Goal: Task Accomplishment & Management: Manage account settings

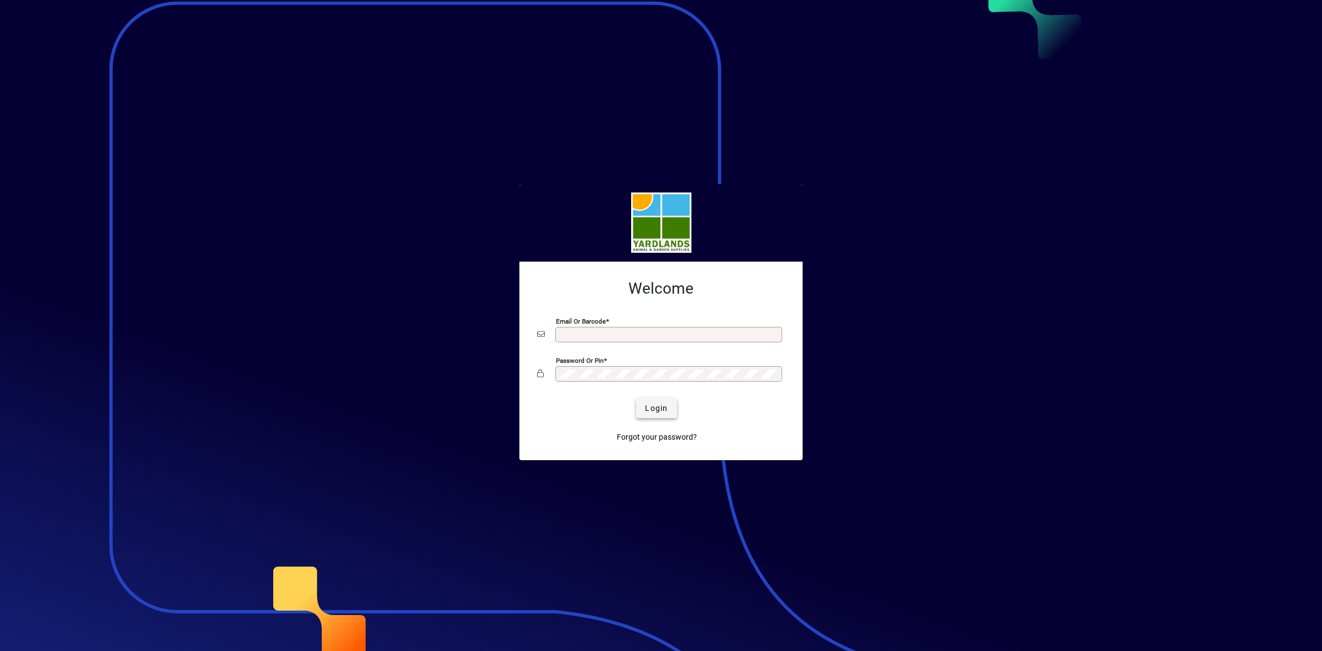
type input "**********"
click at [650, 407] on span "Login" at bounding box center [656, 409] width 23 height 12
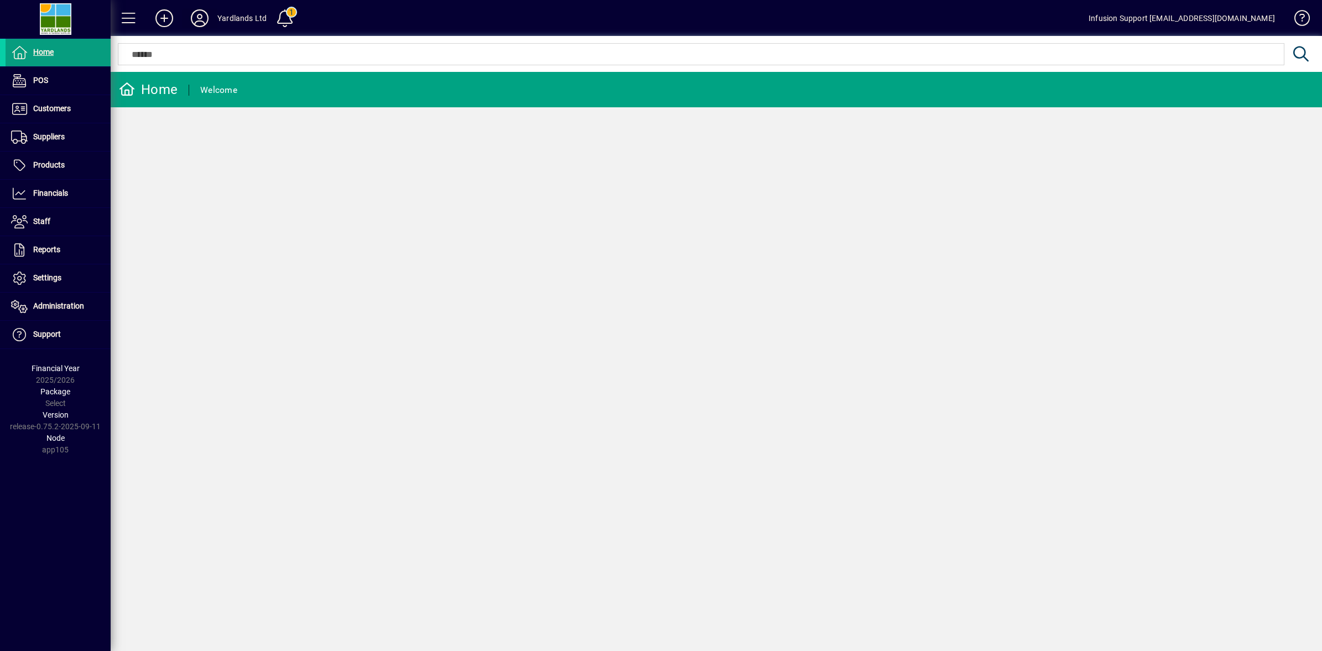
click at [203, 20] on icon at bounding box center [200, 18] width 22 height 18
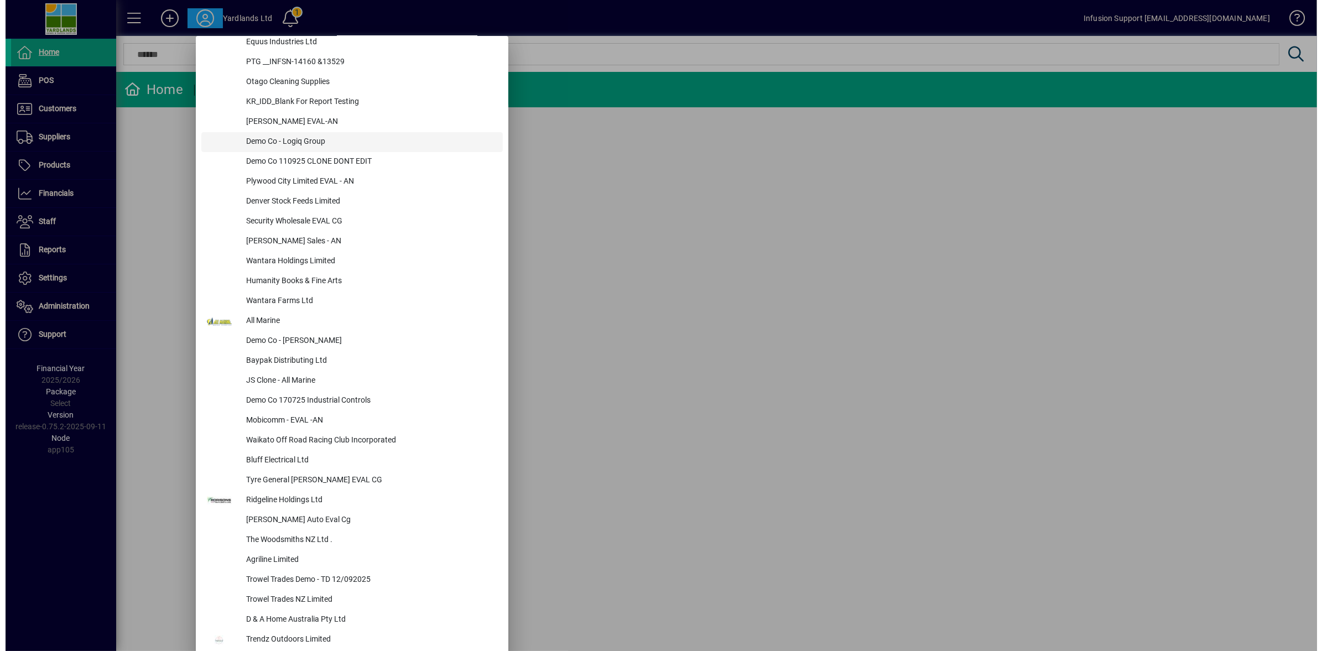
scroll to position [645, 0]
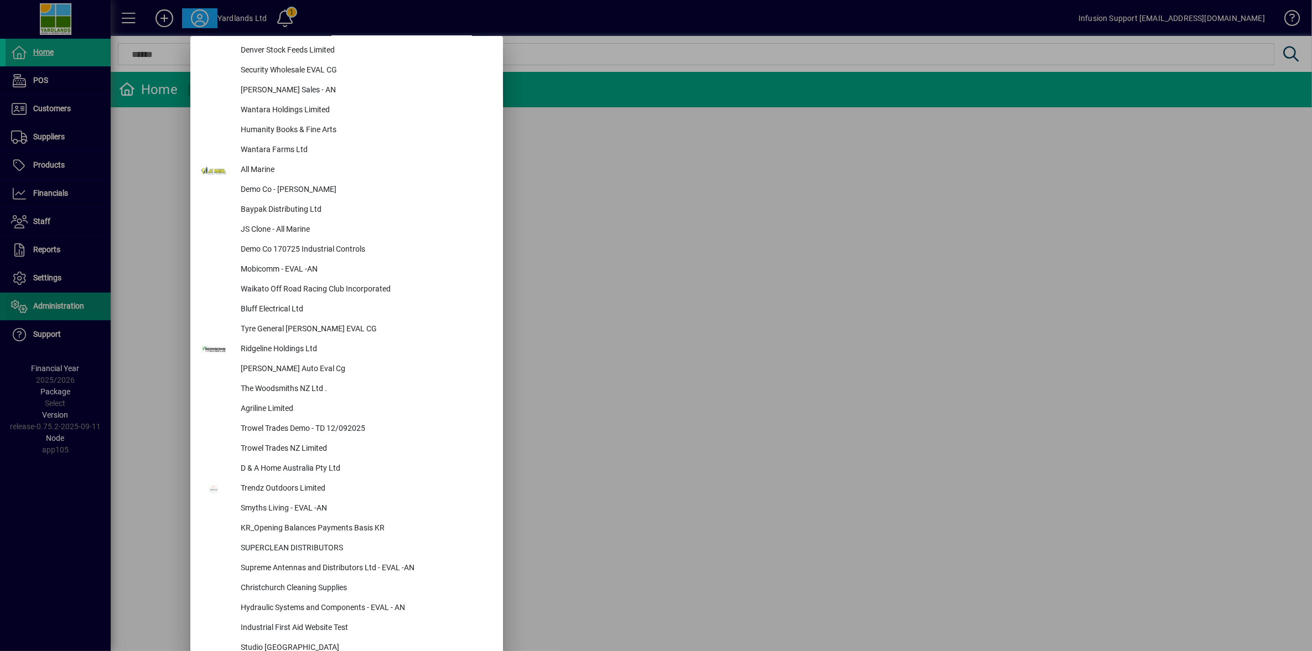
click at [29, 302] on div at bounding box center [656, 325] width 1312 height 651
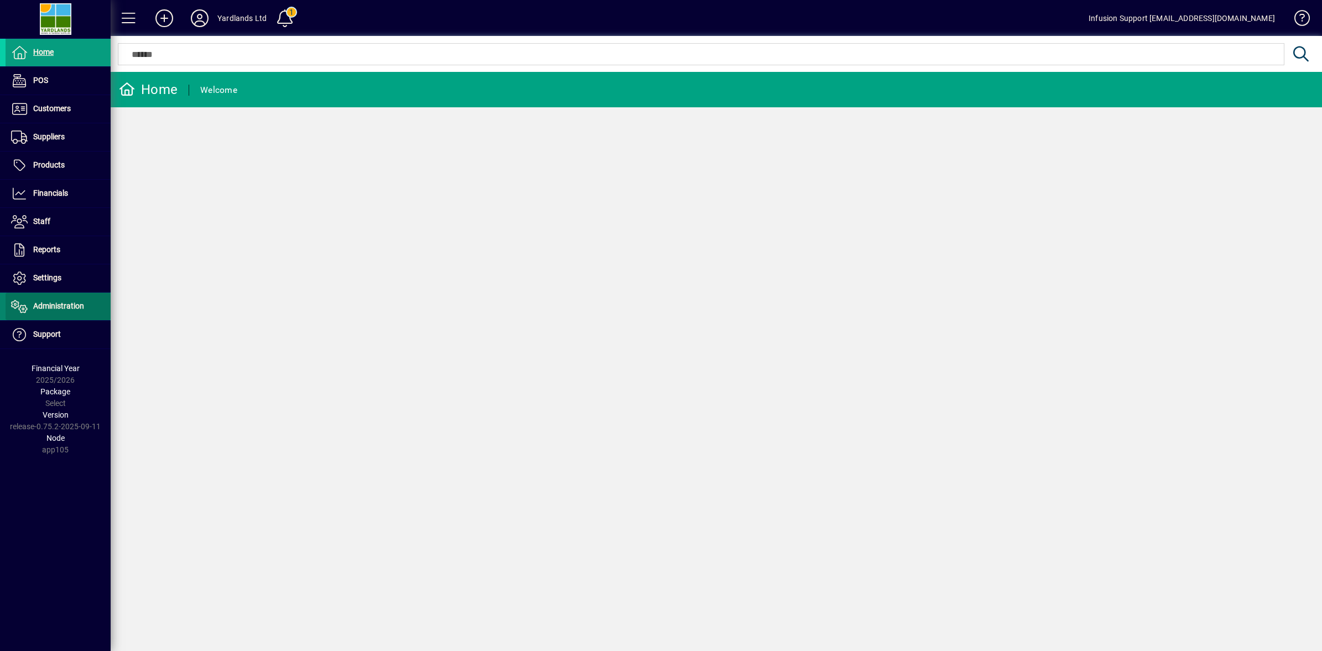
click at [30, 311] on span "Administration" at bounding box center [45, 306] width 79 height 13
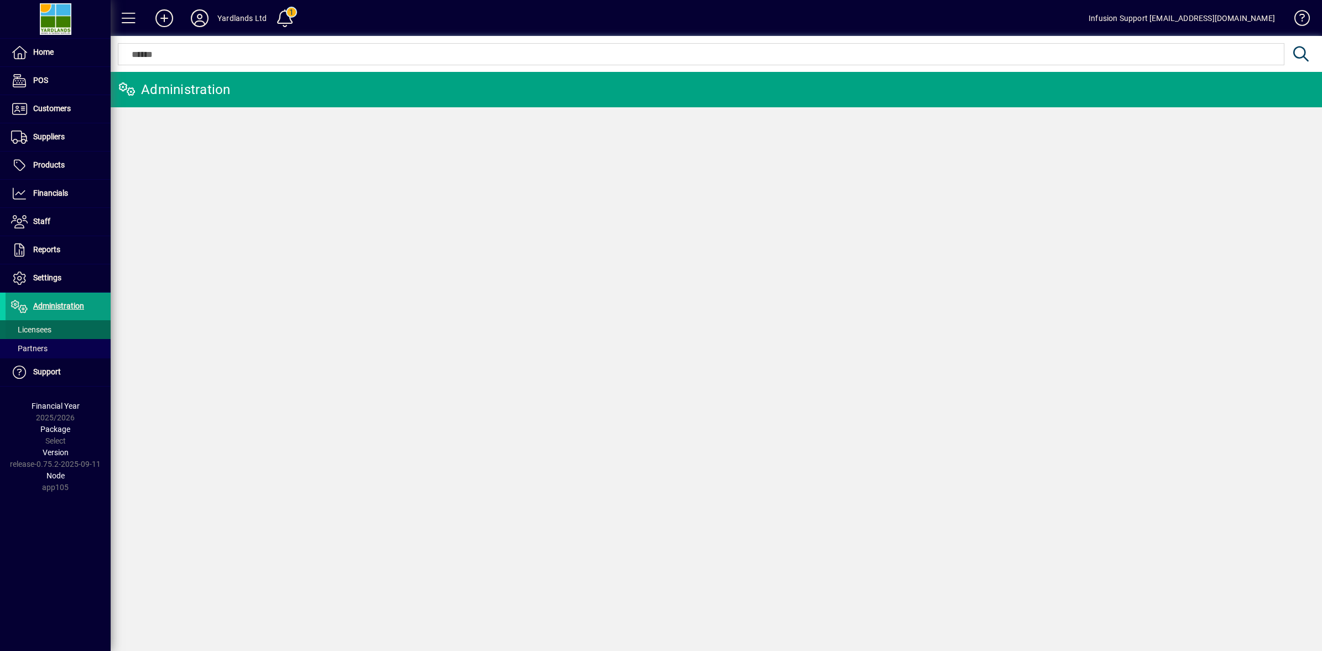
click at [42, 333] on span "Licensees" at bounding box center [31, 329] width 40 height 9
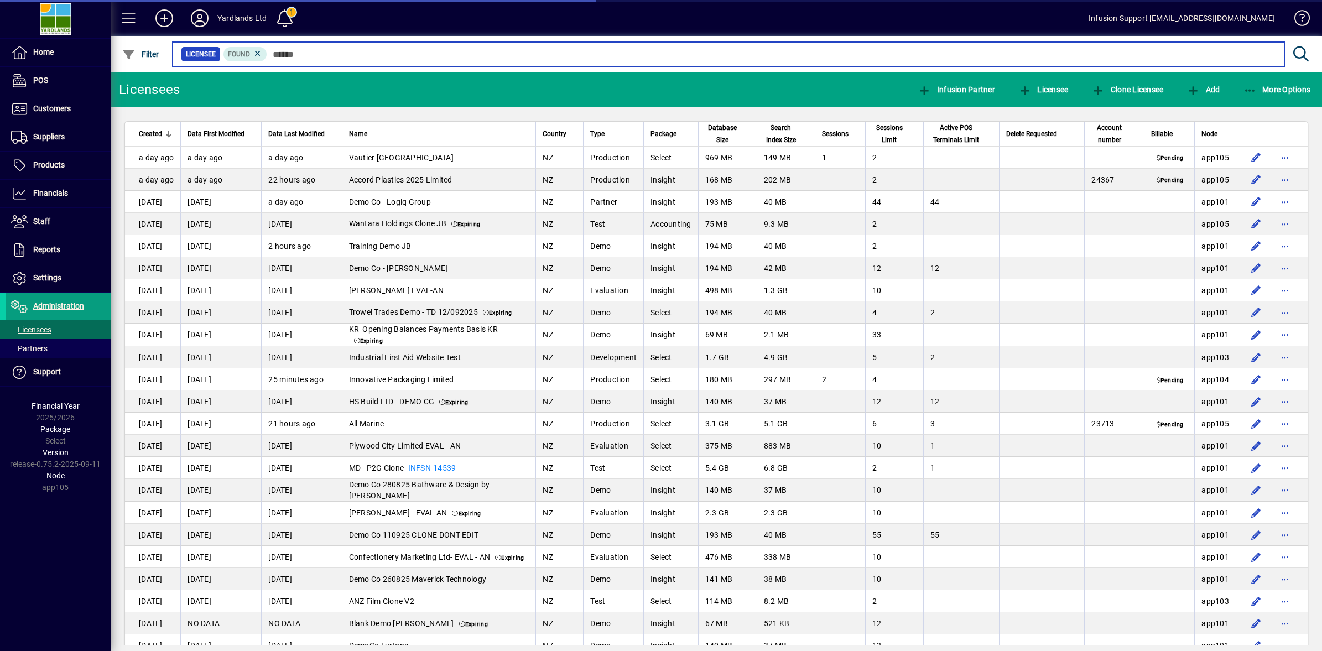
click at [316, 56] on input "text" at bounding box center [771, 53] width 1009 height 15
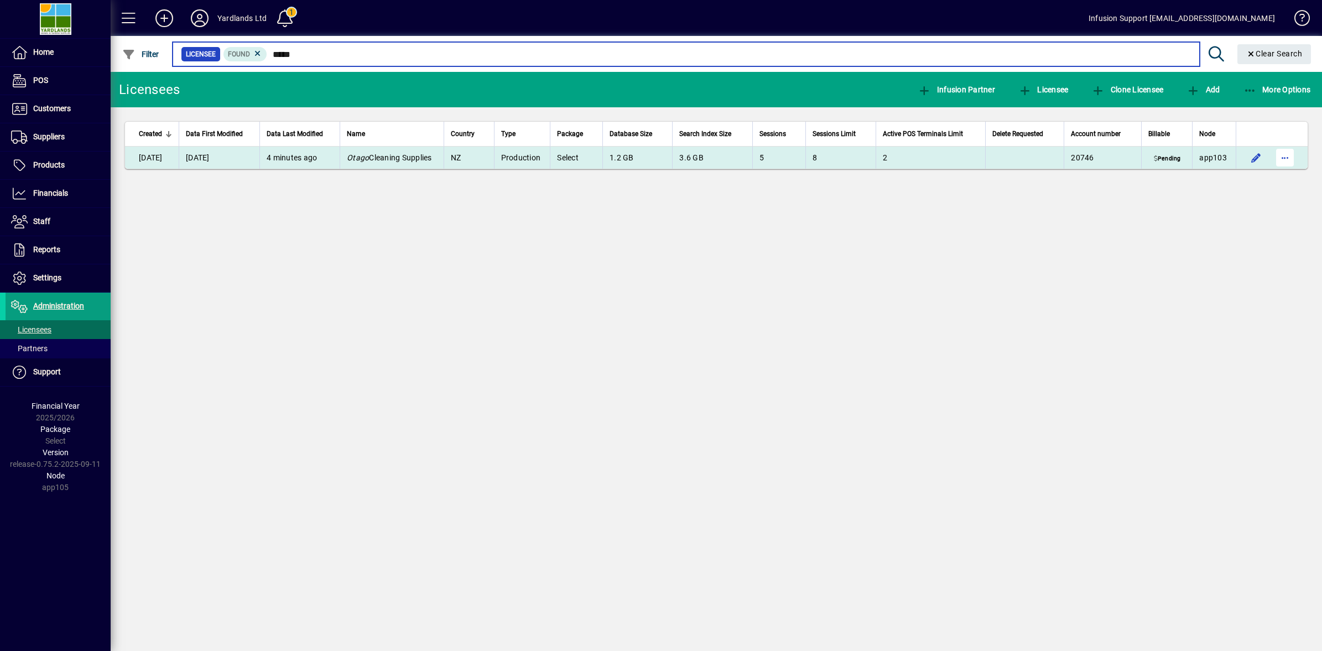
type input "*****"
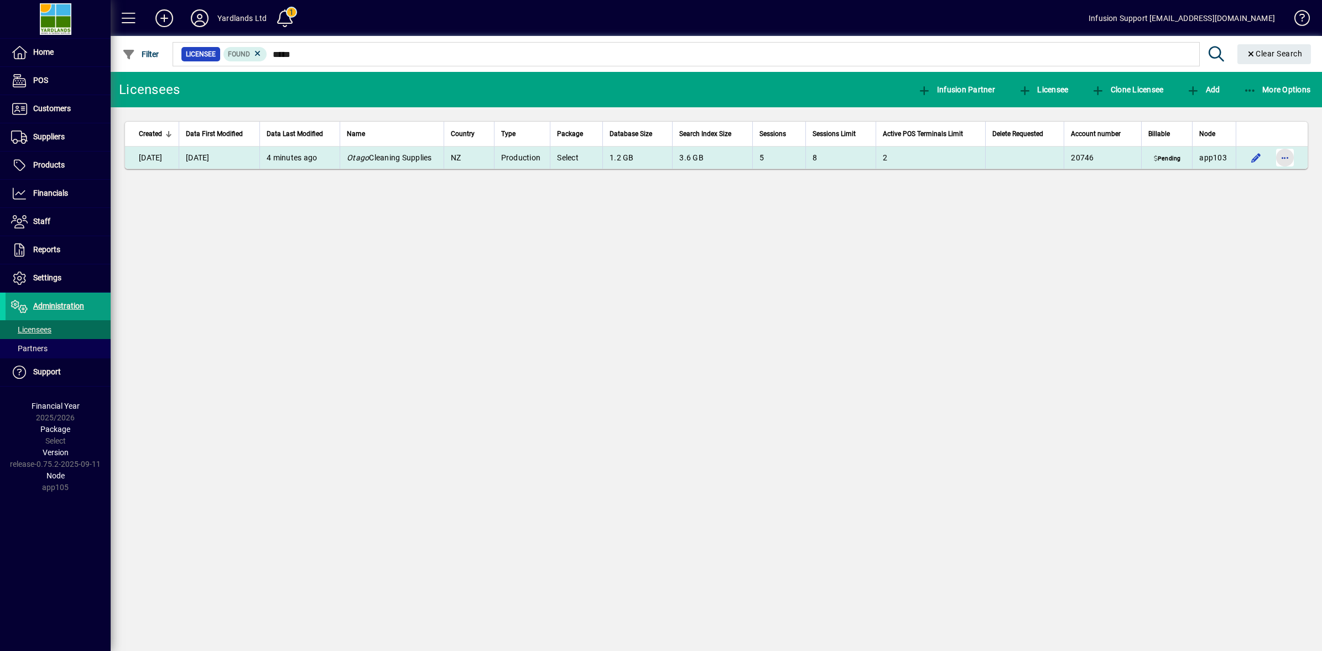
click at [1283, 161] on span "button" at bounding box center [1285, 157] width 27 height 27
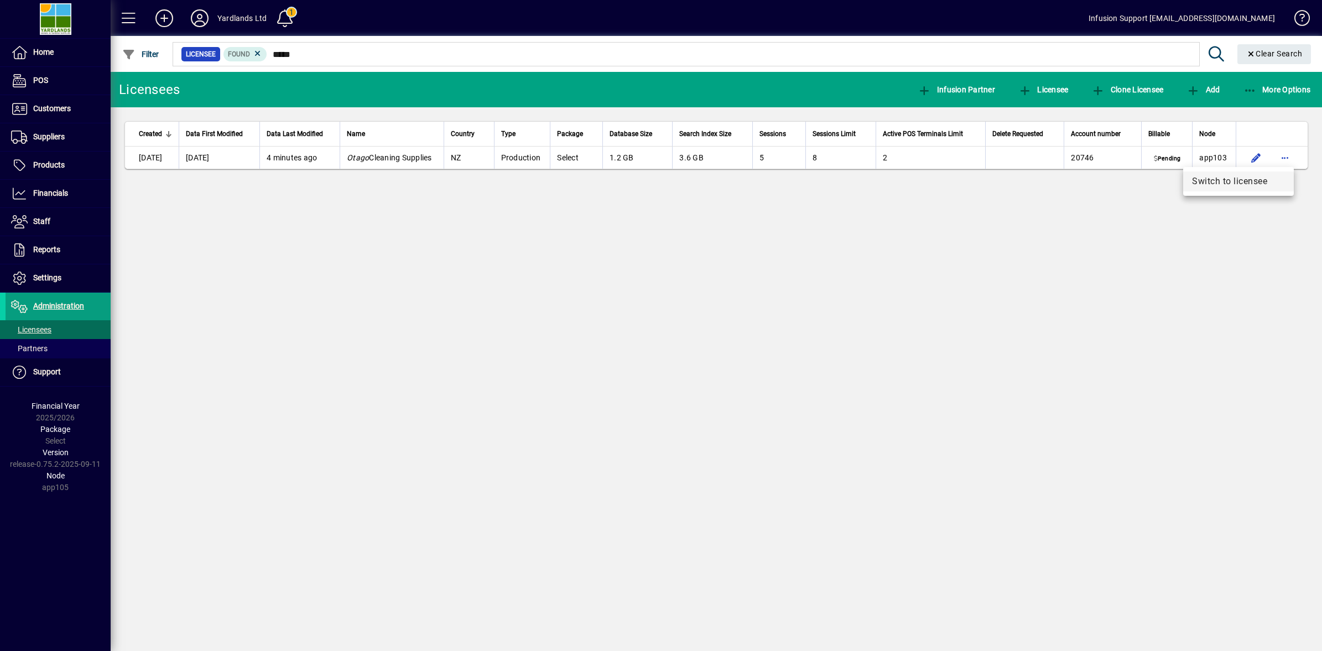
click at [1221, 181] on span "Switch to licensee" at bounding box center [1238, 181] width 93 height 13
